Goal: Information Seeking & Learning: Check status

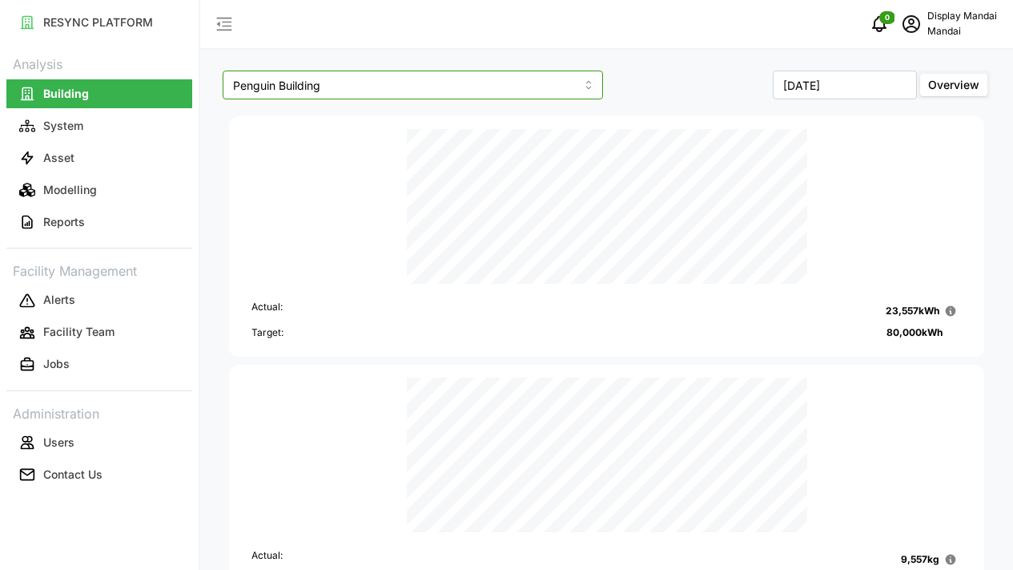
click at [393, 79] on input "Penguin Building" at bounding box center [413, 84] width 381 height 29
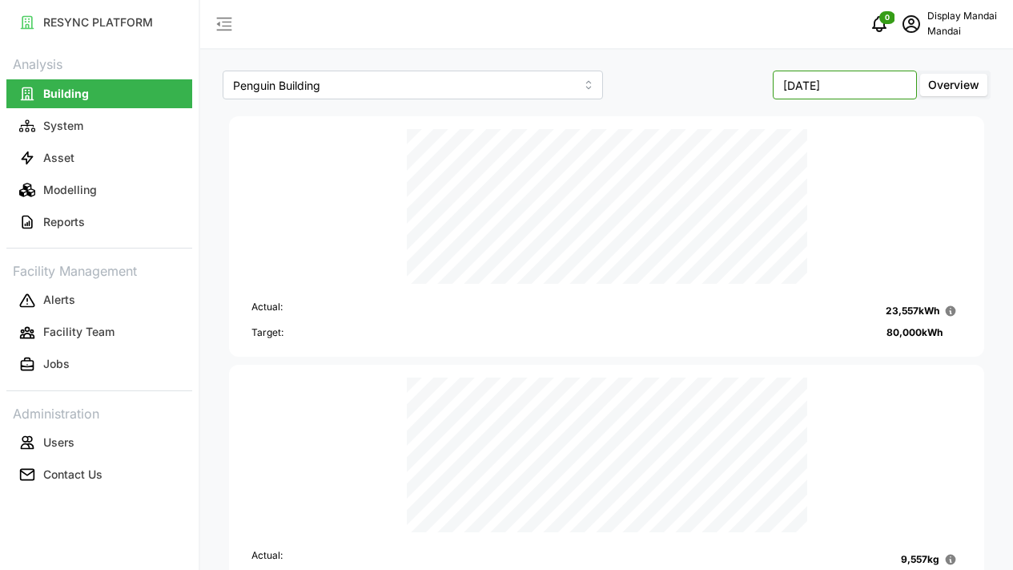
click at [818, 84] on input "[DATE]" at bounding box center [845, 84] width 144 height 29
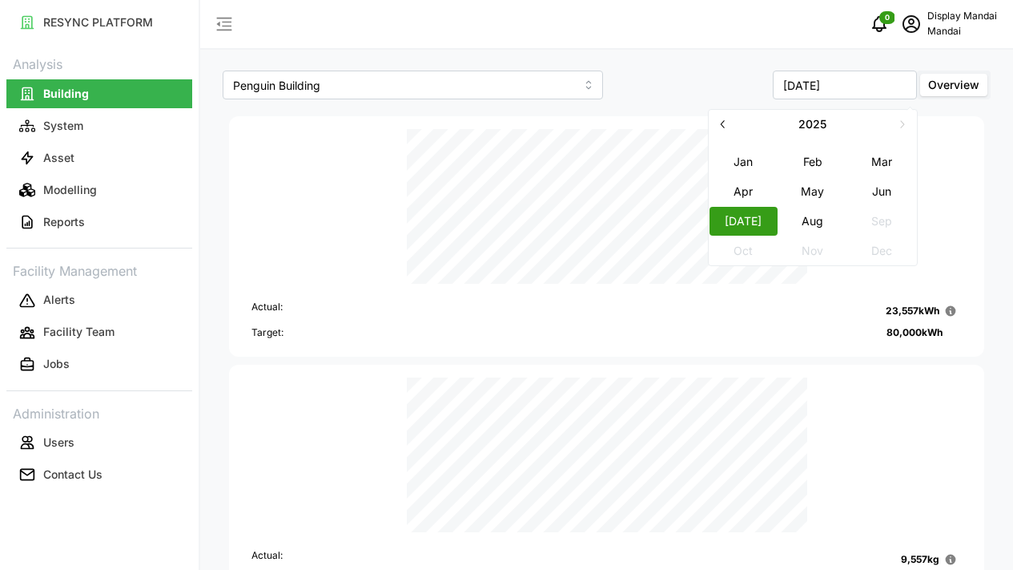
click at [734, 129] on button "button" at bounding box center [723, 124] width 29 height 29
click at [736, 159] on button "Jan" at bounding box center [743, 161] width 69 height 29
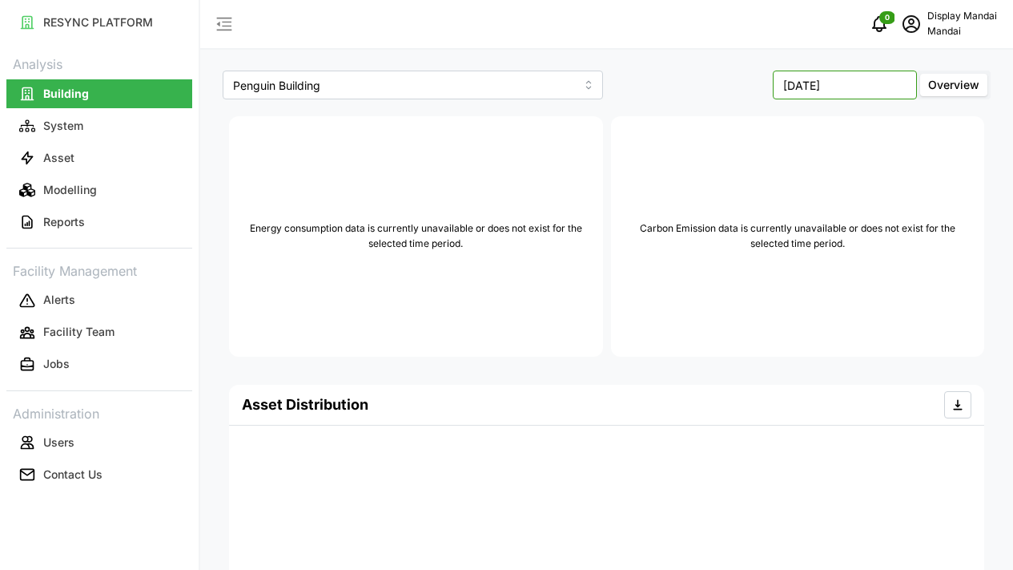
click at [832, 79] on input "[DATE]" at bounding box center [845, 84] width 144 height 29
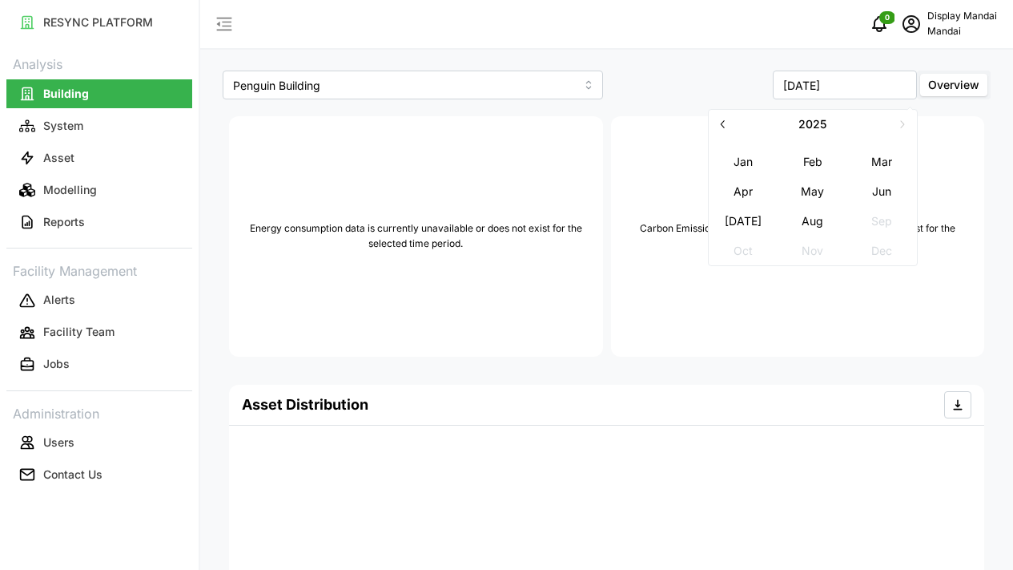
click at [729, 123] on icon "button" at bounding box center [723, 123] width 13 height 13
click at [736, 215] on button "[DATE]" at bounding box center [743, 220] width 69 height 29
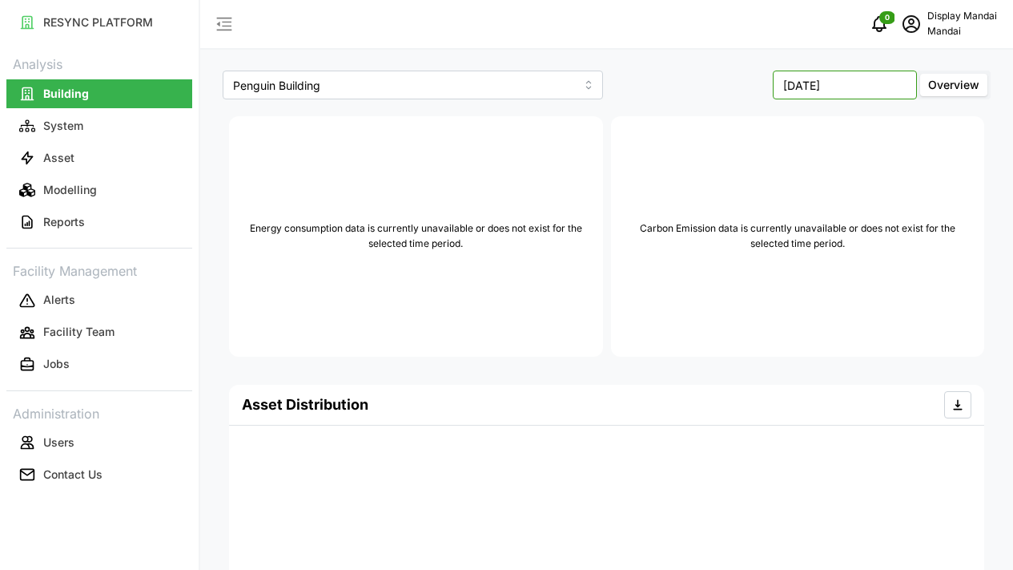
click at [827, 94] on input "[DATE]" at bounding box center [845, 84] width 144 height 29
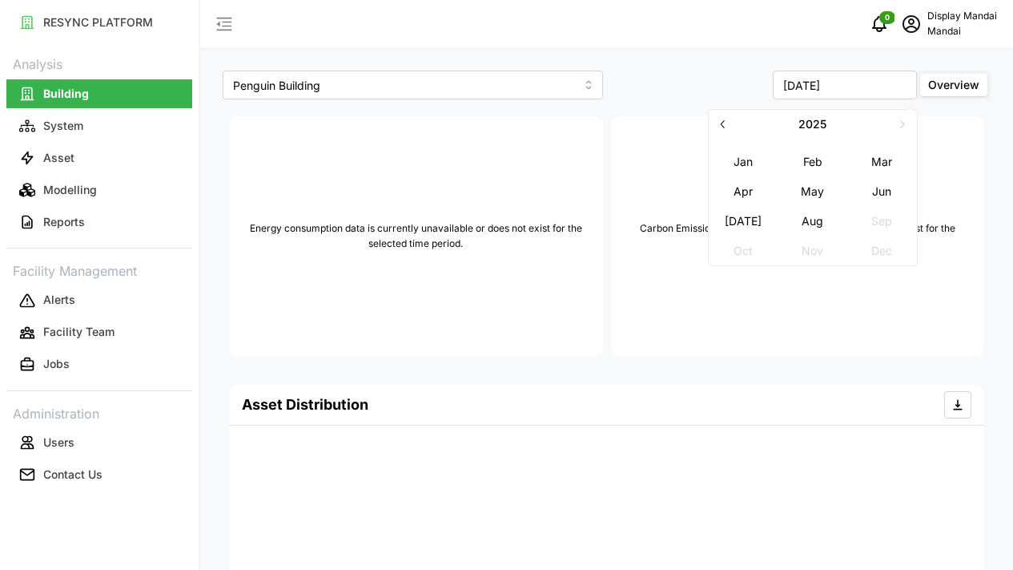
click at [723, 123] on icon "button" at bounding box center [723, 123] width 13 height 13
click at [810, 224] on button "Aug" at bounding box center [813, 220] width 69 height 29
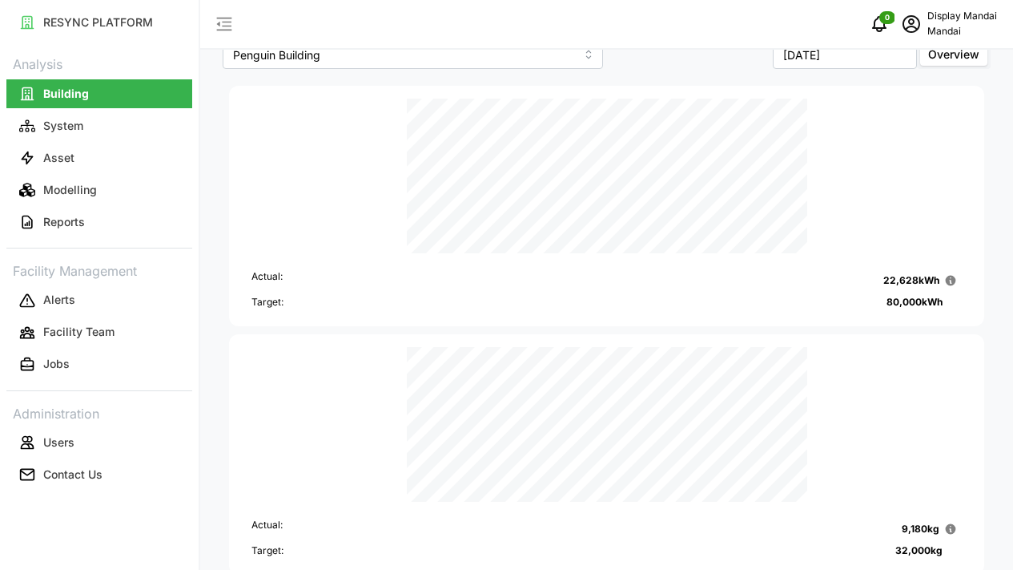
scroll to position [537, 0]
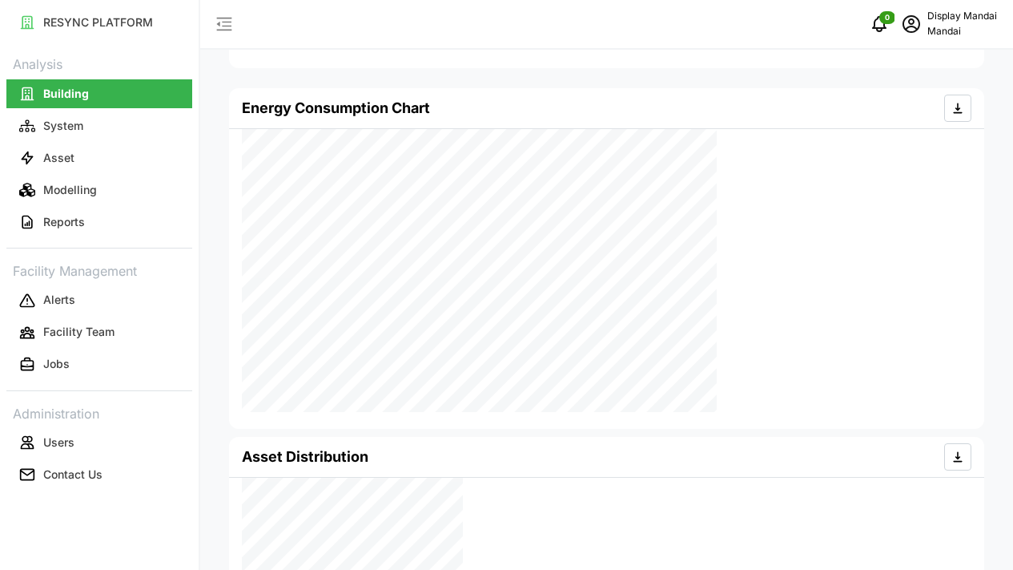
click at [737, 396] on div "Energy Consumption Chart Asset Distribution" at bounding box center [606, 432] width 763 height 697
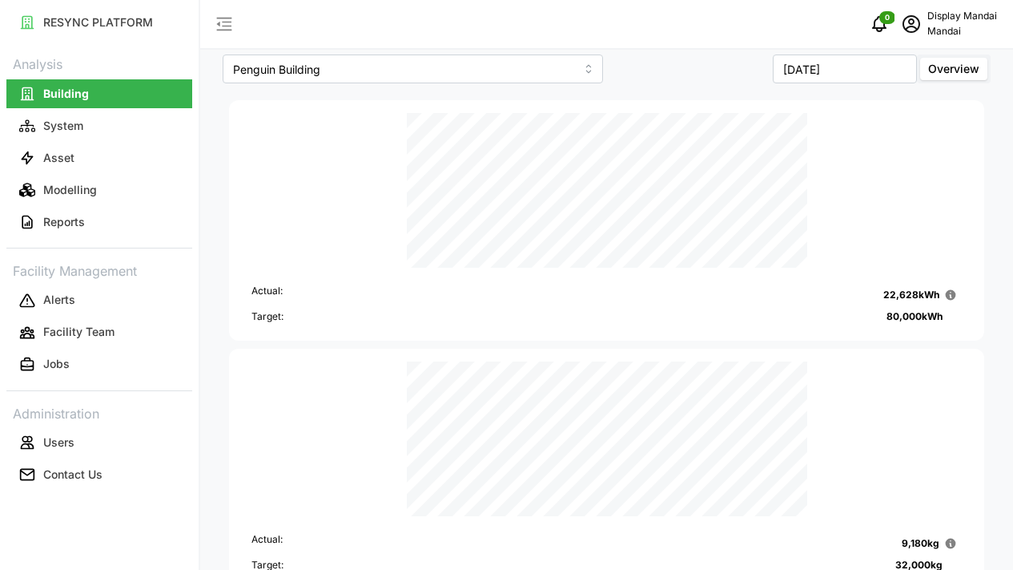
scroll to position [0, 0]
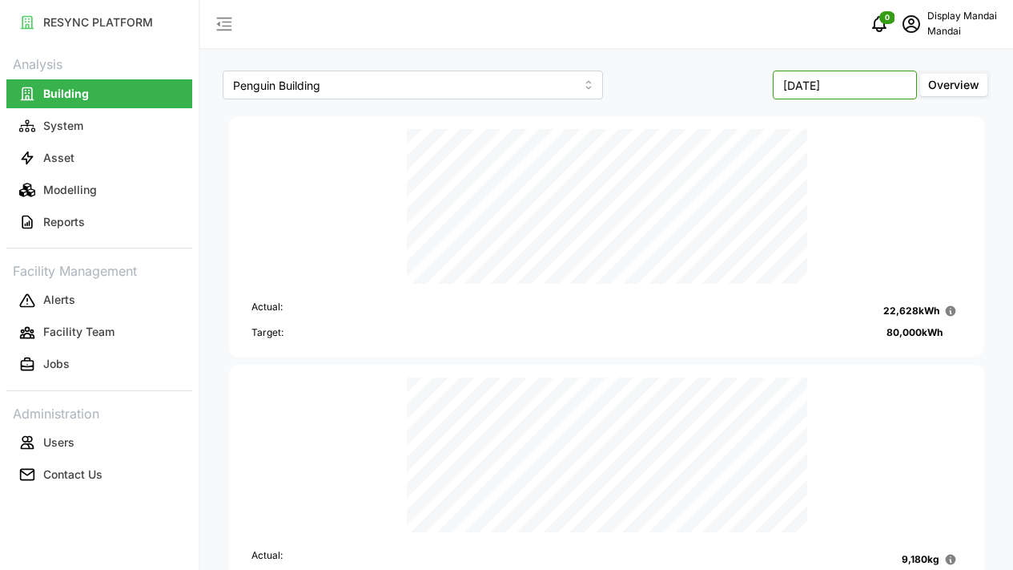
click at [859, 81] on input "[DATE]" at bounding box center [845, 84] width 144 height 29
click at [738, 184] on button "Apr" at bounding box center [743, 190] width 69 height 29
click at [799, 76] on input "[DATE]" at bounding box center [845, 84] width 144 height 29
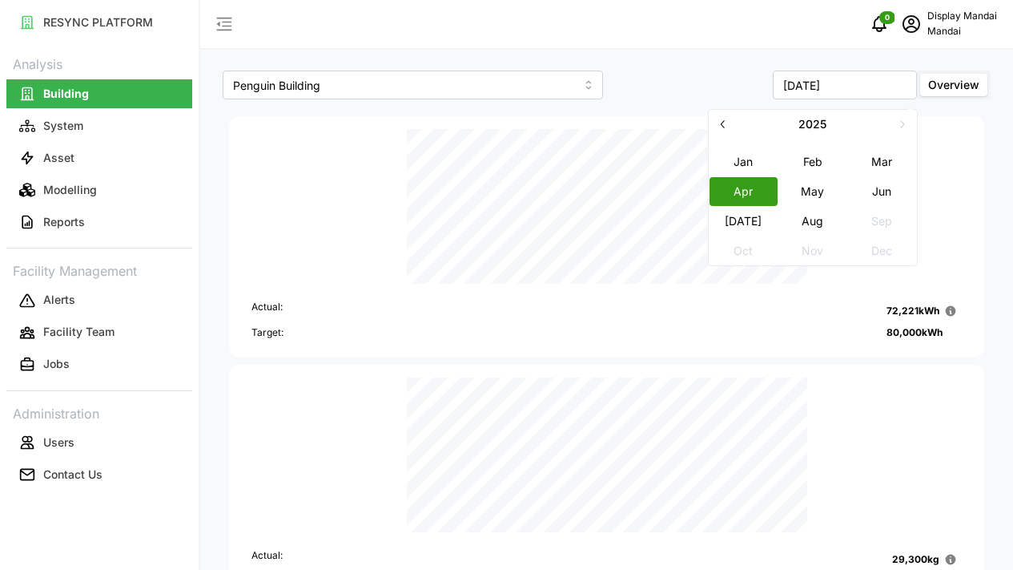
click at [803, 219] on button "Aug" at bounding box center [813, 220] width 69 height 29
type input "[DATE]"
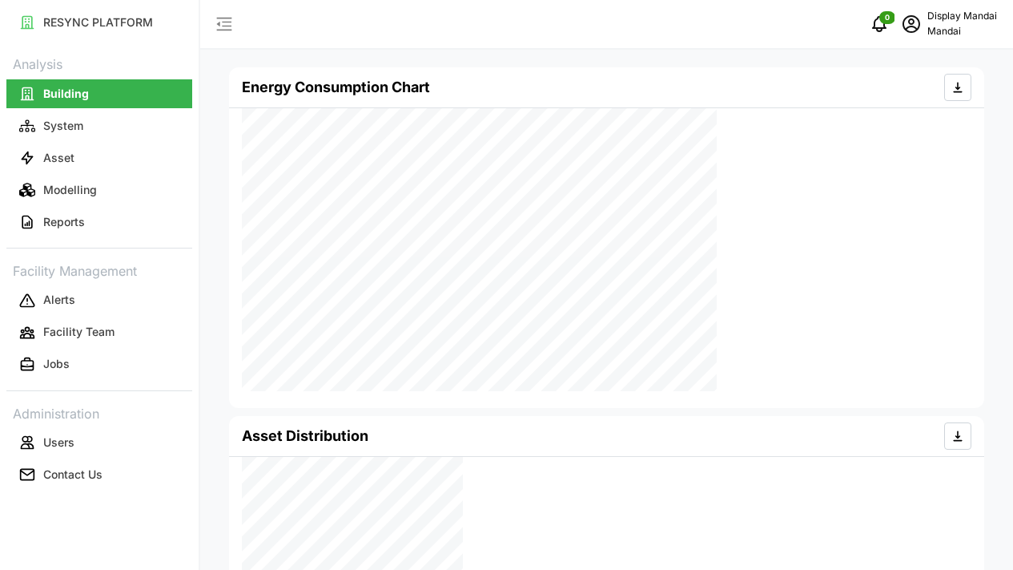
scroll to position [520, 0]
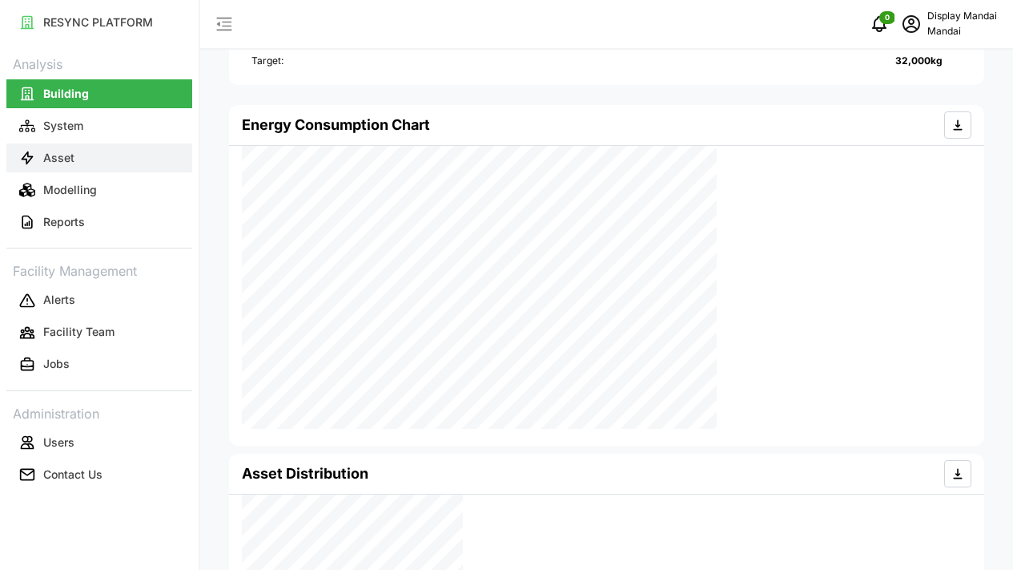
click at [139, 164] on button "Asset" at bounding box center [99, 157] width 186 height 29
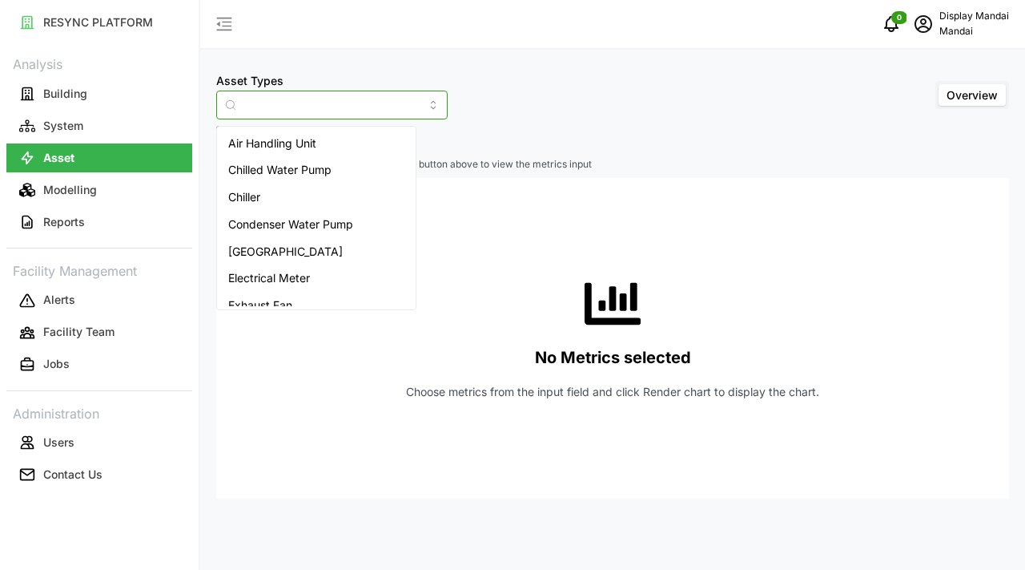
type input "Air Handling Unit"
click at [269, 111] on input "Air Handling Unit" at bounding box center [332, 105] width 232 height 29
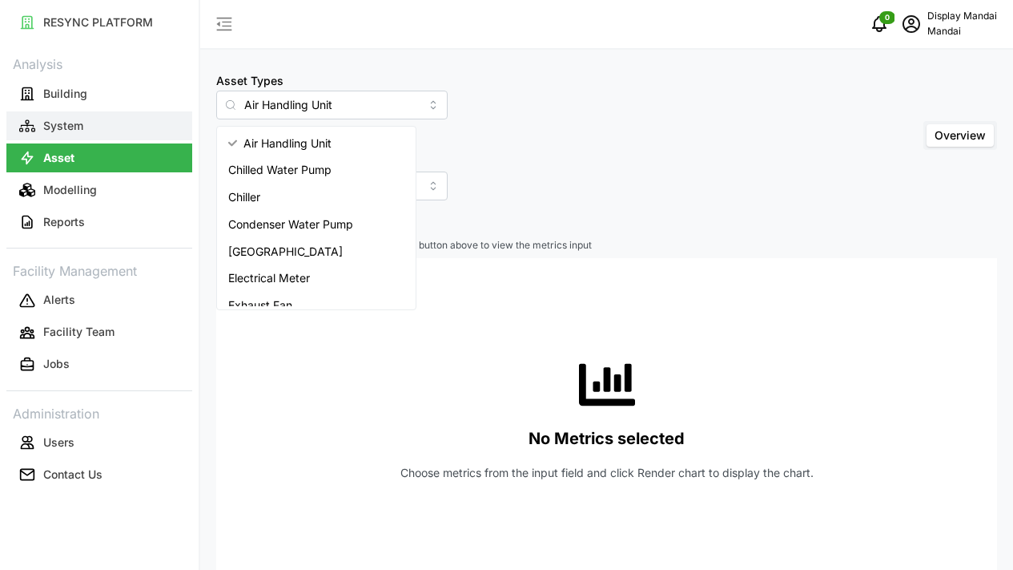
click at [116, 130] on button "System" at bounding box center [99, 125] width 186 height 29
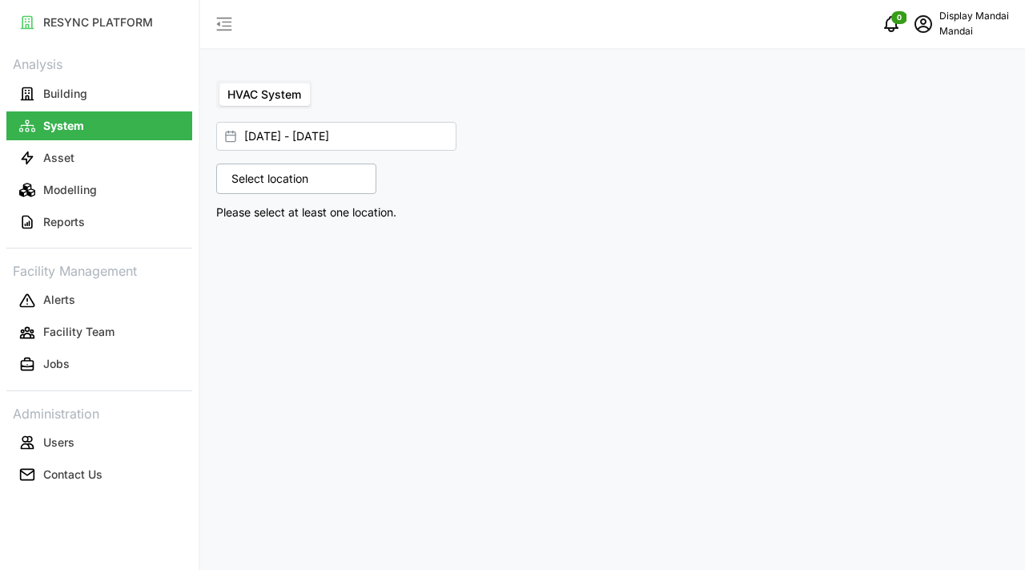
click at [277, 188] on div "Select location" at bounding box center [296, 178] width 160 height 30
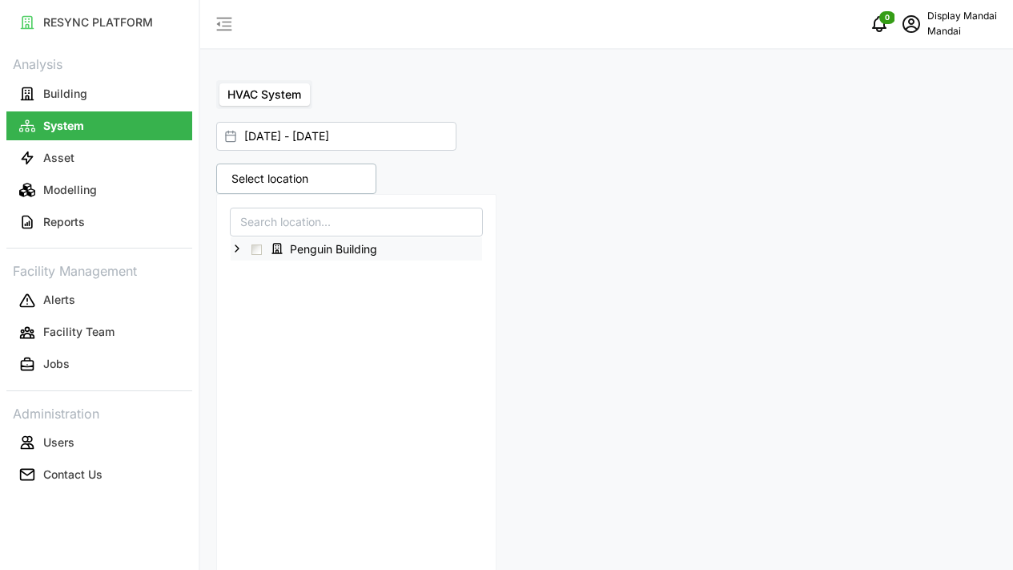
click at [276, 249] on icon at bounding box center [277, 248] width 13 height 13
click at [264, 248] on div "Penguin Building" at bounding box center [357, 248] width 252 height 23
click at [262, 247] on div "Penguin Building" at bounding box center [357, 248] width 252 height 23
click at [259, 250] on span "Select Penguin Building" at bounding box center [257, 249] width 10 height 10
click at [235, 246] on icon at bounding box center [237, 248] width 13 height 13
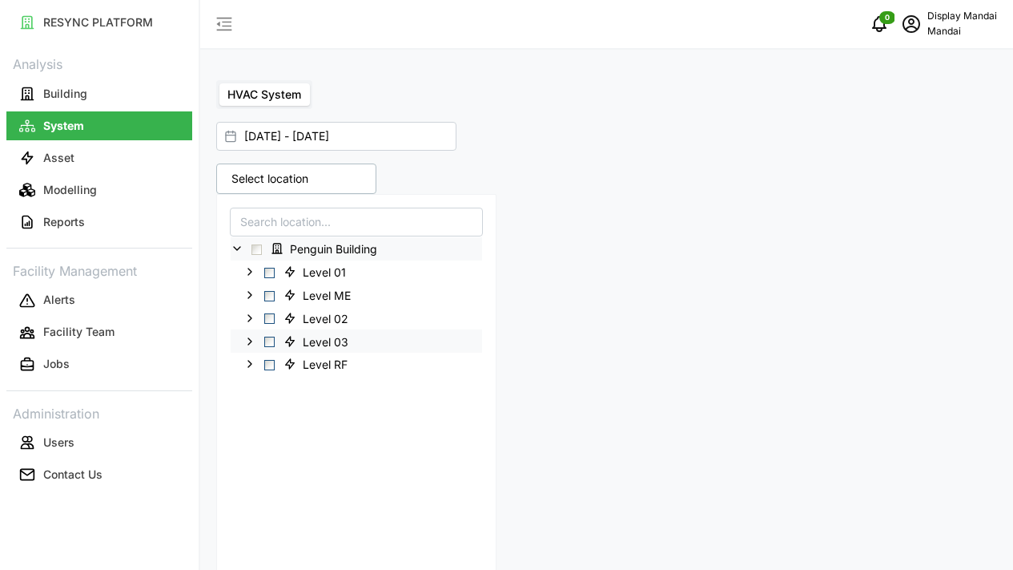
click at [269, 338] on span "Select Level 03" at bounding box center [269, 341] width 10 height 10
click at [755, 284] on div at bounding box center [805, 376] width 397 height 353
